Goal: Task Accomplishment & Management: Manage account settings

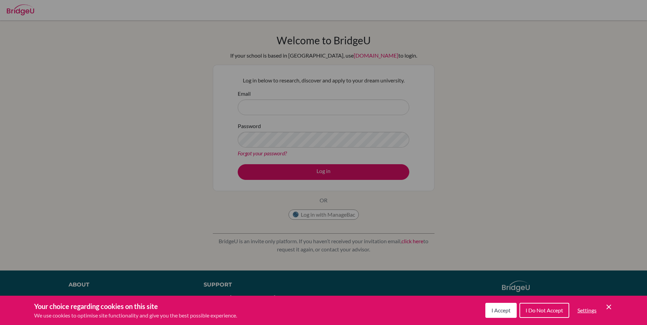
click at [497, 310] on span "I Accept" at bounding box center [500, 310] width 19 height 6
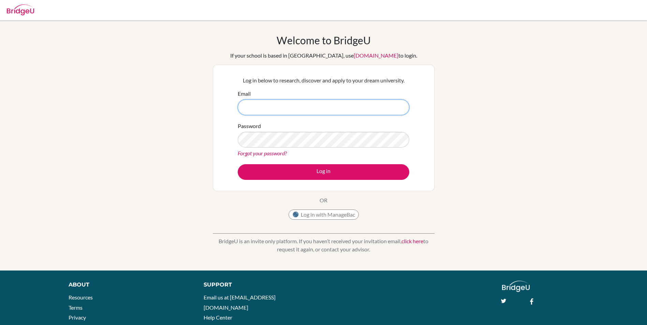
click at [268, 105] on input "Email" at bounding box center [323, 108] width 171 height 16
click at [324, 106] on input "manvik9227@vivekhighschool.onmicrosoft.com" at bounding box center [323, 108] width 171 height 16
type input "[EMAIL_ADDRESS][DOMAIN_NAME]"
click at [205, 129] on div "Welcome to BridgeU If your school is based in China, use app.bridge-u.com.cn to…" at bounding box center [323, 145] width 647 height 223
click at [263, 153] on link "Forgot your password?" at bounding box center [262, 153] width 49 height 6
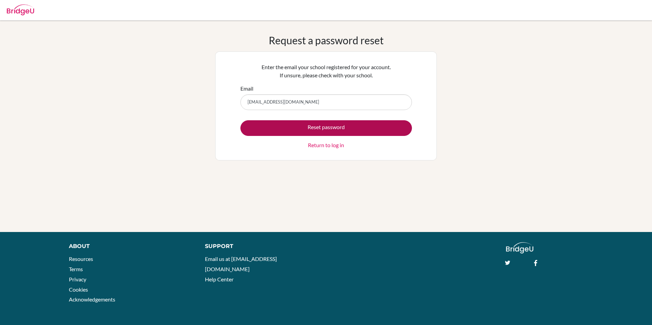
type input "[EMAIL_ADDRESS][DOMAIN_NAME]"
click at [316, 128] on button "Reset password" at bounding box center [325, 128] width 171 height 16
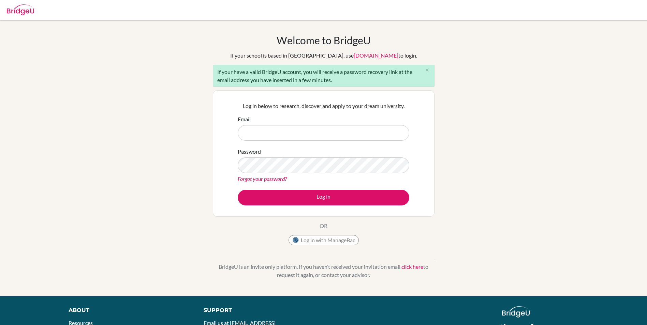
click at [176, 127] on div "Welcome to BridgeU If your school is based in China, use app.bridge-u.com.cn to…" at bounding box center [323, 158] width 647 height 248
click at [294, 137] on input "Email" at bounding box center [323, 133] width 171 height 16
type input "manvik9227@vivekhighschool.com"
click at [484, 163] on div "Welcome to BridgeU If your school is based in China, use app.bridge-u.com.cn to…" at bounding box center [323, 158] width 647 height 248
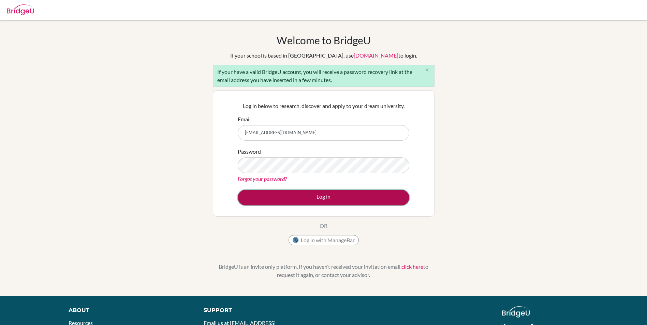
click at [354, 200] on button "Log in" at bounding box center [323, 198] width 171 height 16
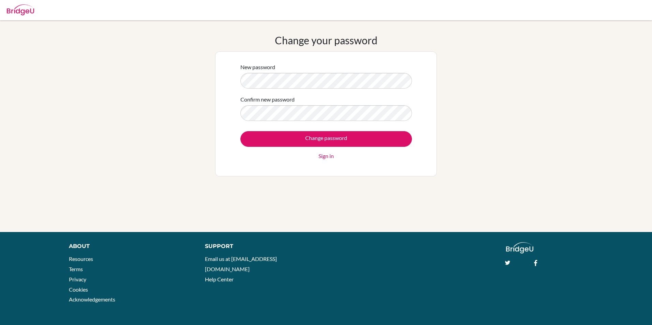
click at [473, 128] on div "Change your password New password Confirm new password Change password Sign in" at bounding box center [326, 126] width 652 height 184
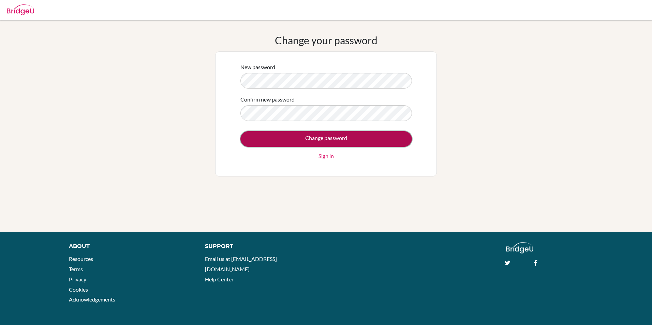
click at [384, 141] on input "Change password" at bounding box center [325, 139] width 171 height 16
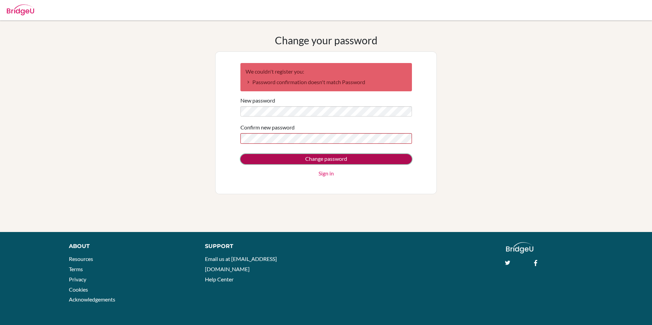
click at [291, 158] on input "Change password" at bounding box center [325, 159] width 171 height 10
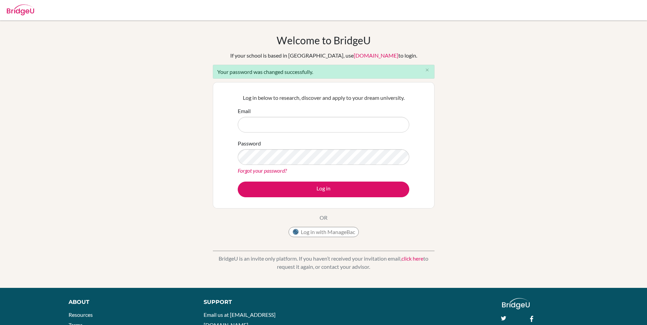
click at [163, 122] on div "Welcome to [GEOGRAPHIC_DATA] If your school is based in [GEOGRAPHIC_DATA], use …" at bounding box center [323, 154] width 647 height 240
